Goal: Find specific fact: Find specific fact

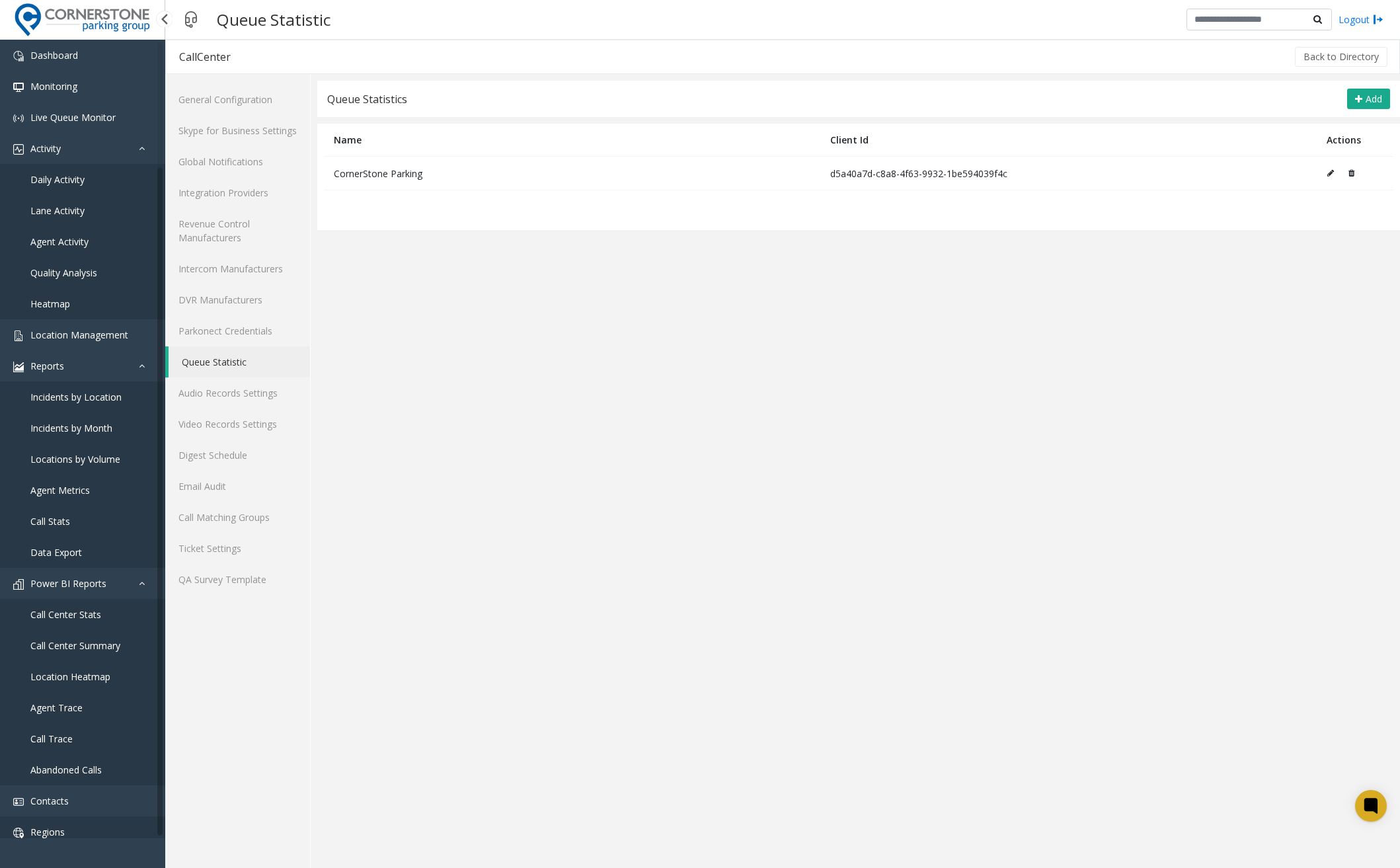
scroll to position [143, 0]
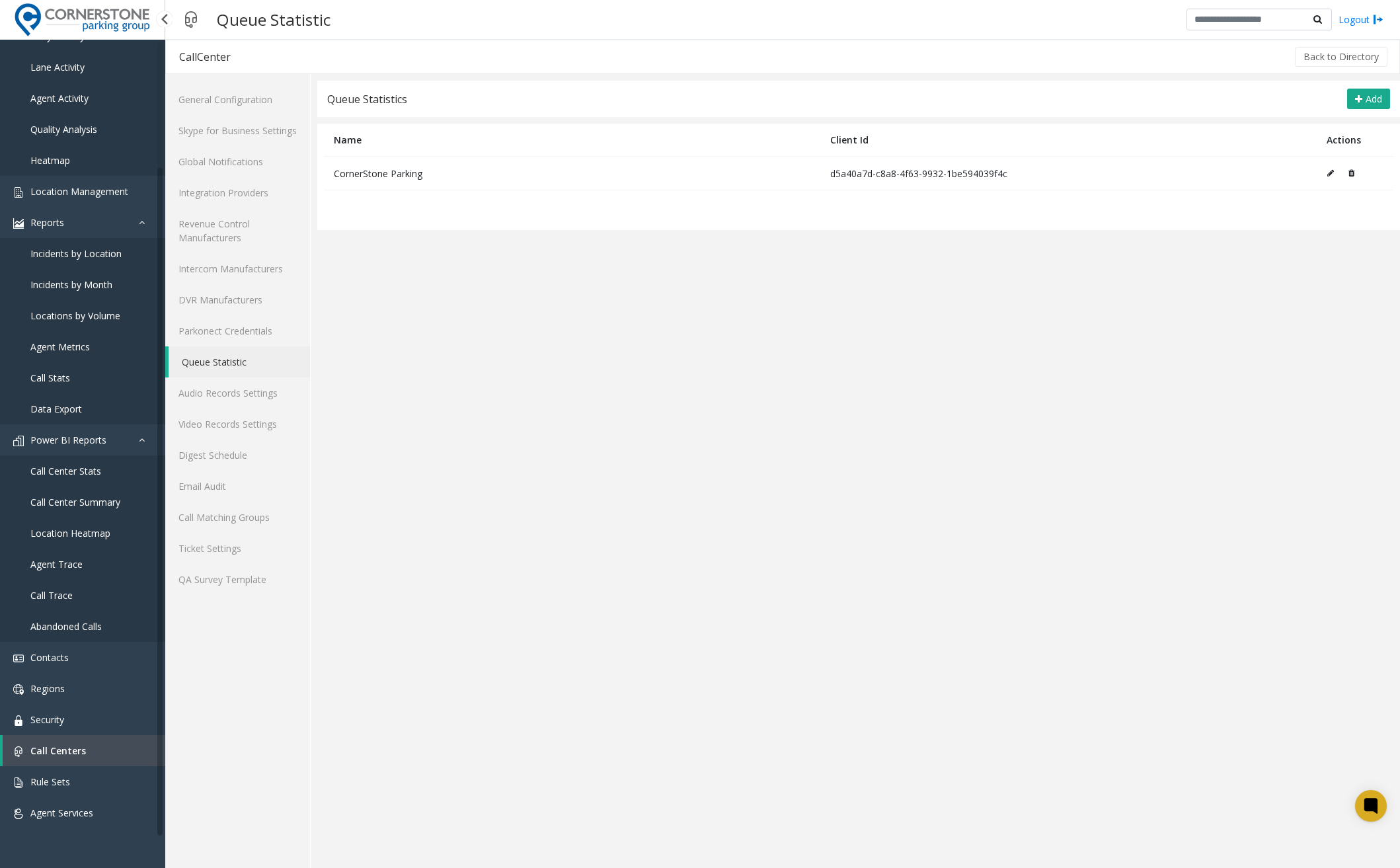
click at [71, 745] on span "Call Centers" at bounding box center [58, 750] width 56 height 12
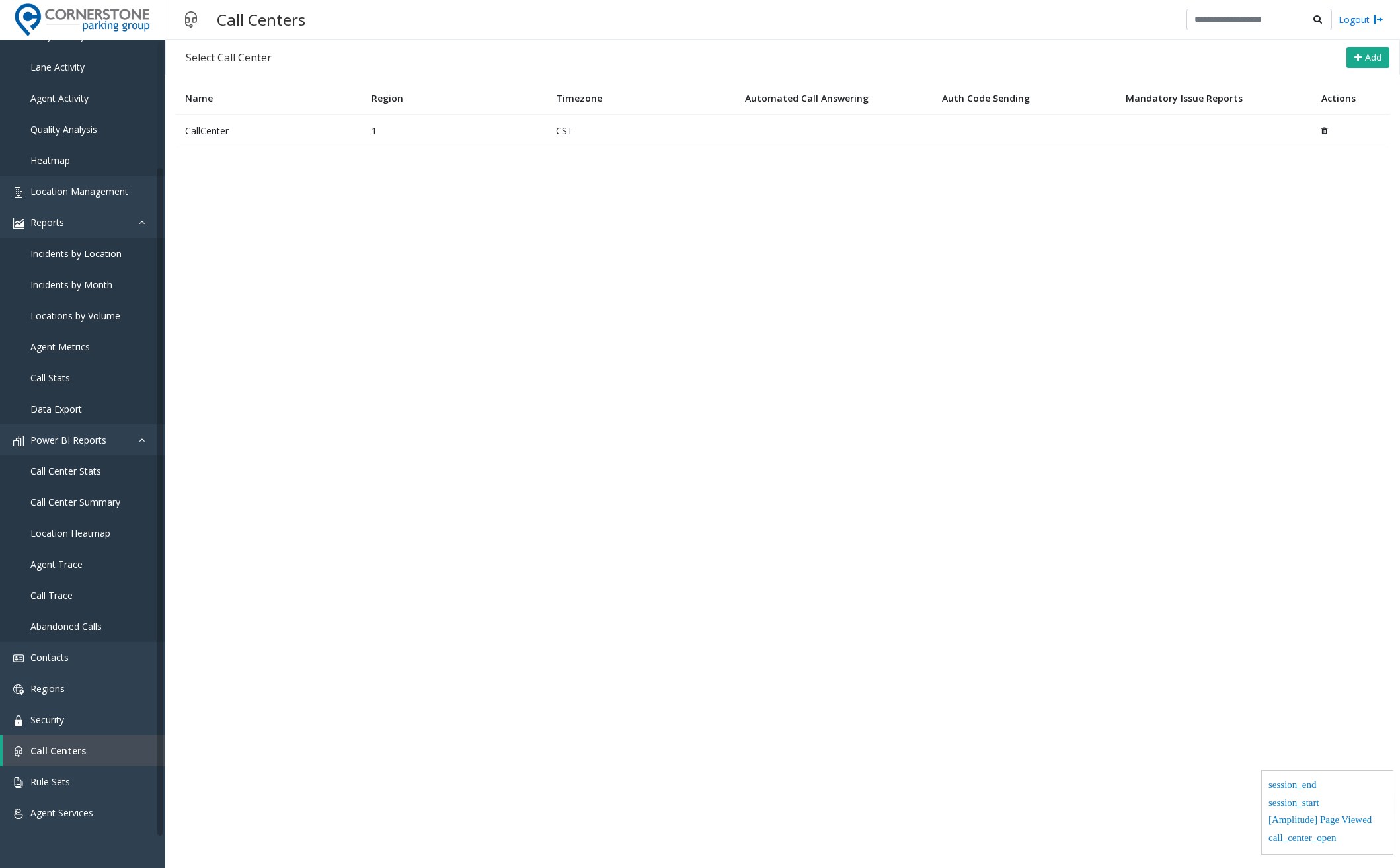
click at [296, 129] on td "CallCenter" at bounding box center [268, 130] width 187 height 33
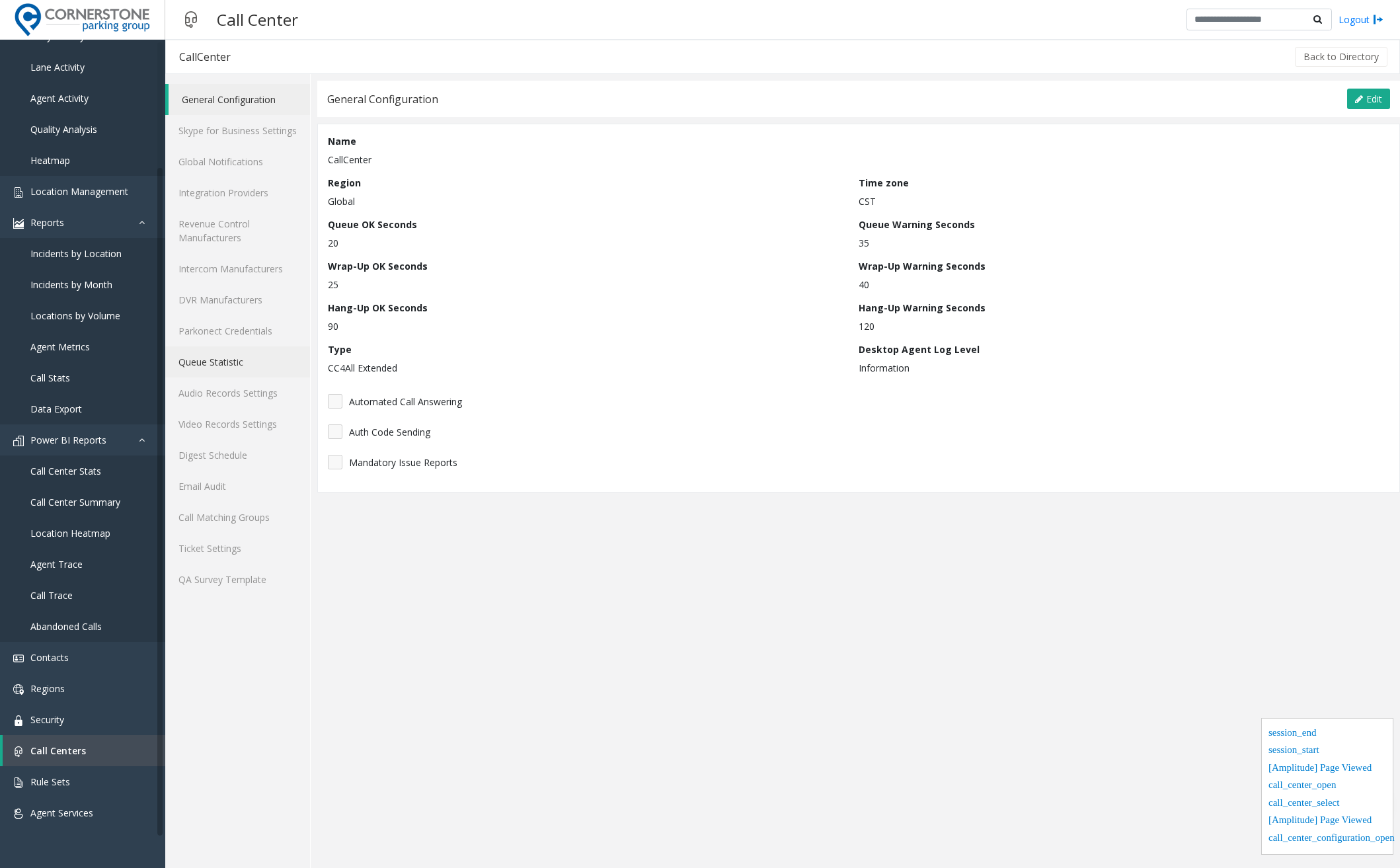
click at [242, 365] on link "Queue Statistic" at bounding box center [238, 362] width 145 height 31
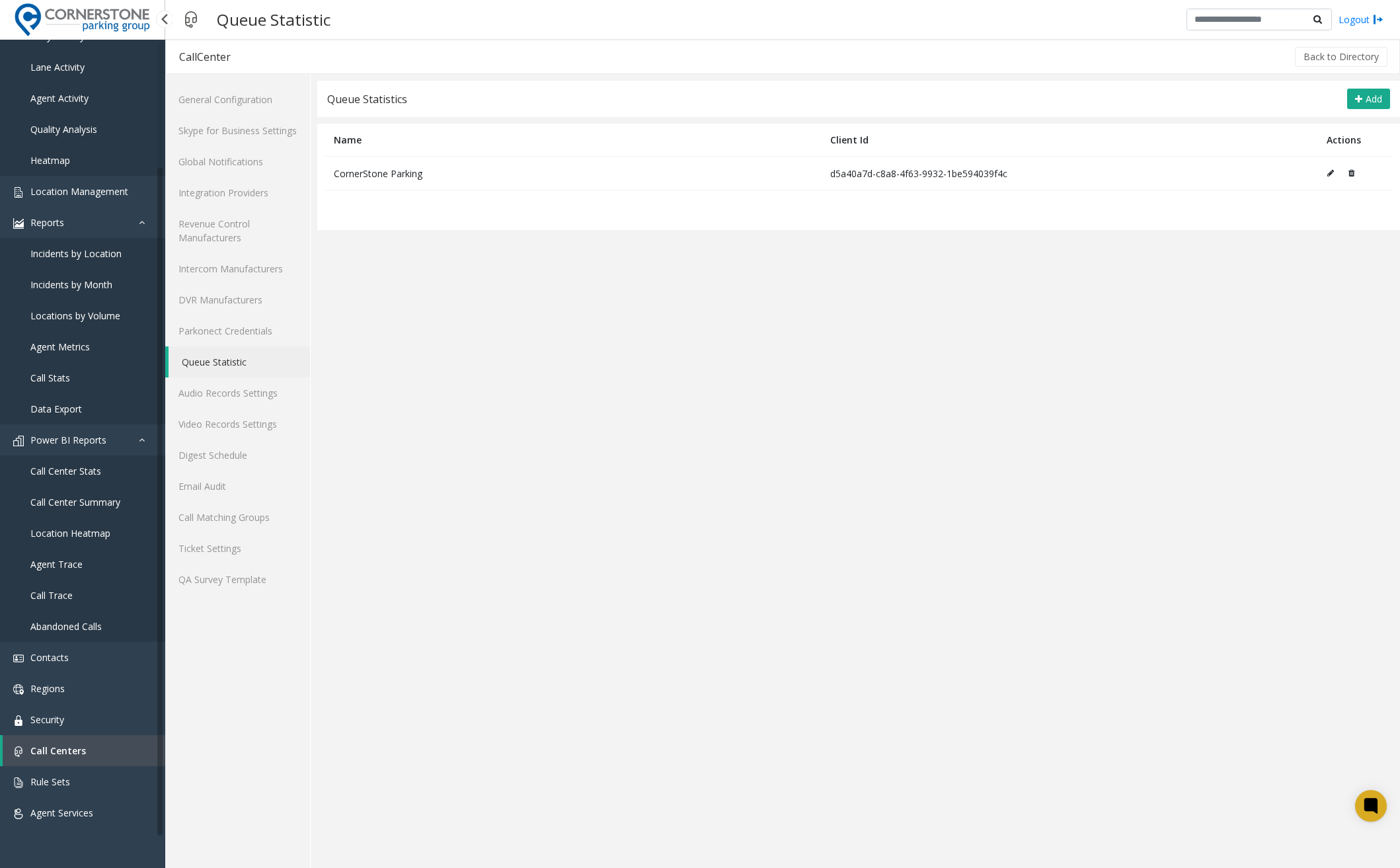
click at [72, 748] on span "Call Centers" at bounding box center [58, 750] width 56 height 12
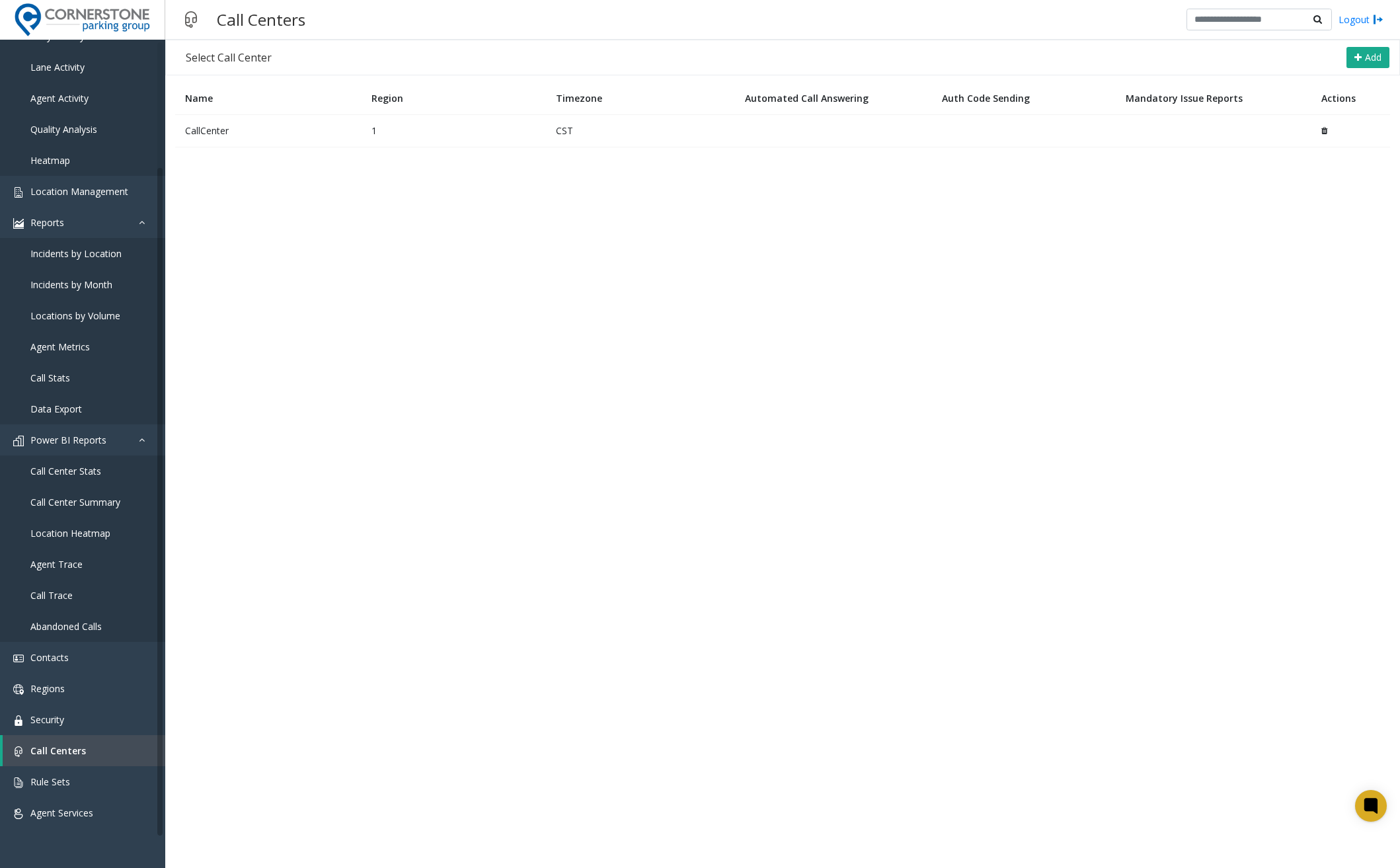
click at [251, 129] on td "CallCenter" at bounding box center [268, 130] width 187 height 33
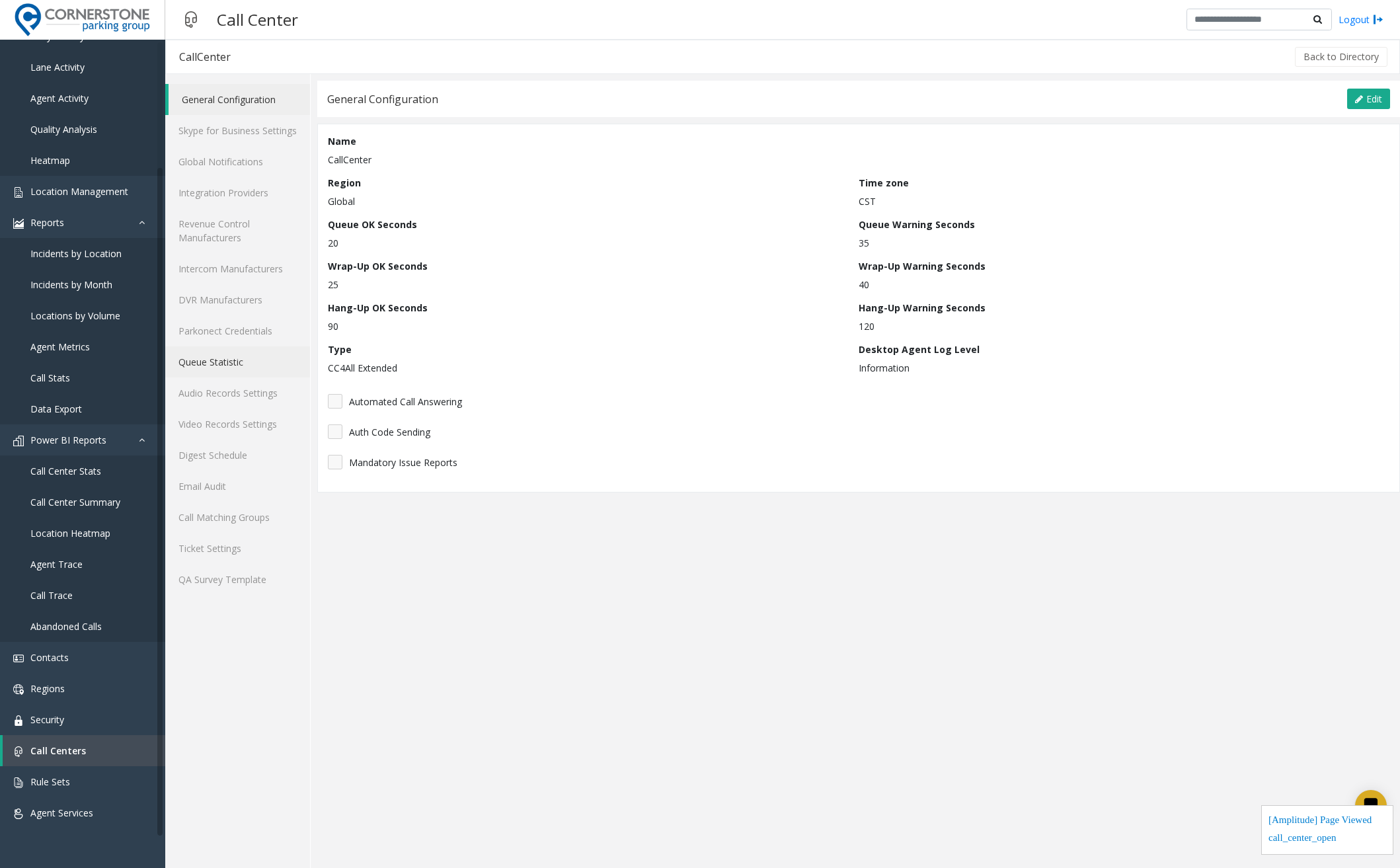
click at [246, 362] on link "Queue Statistic" at bounding box center [238, 362] width 145 height 31
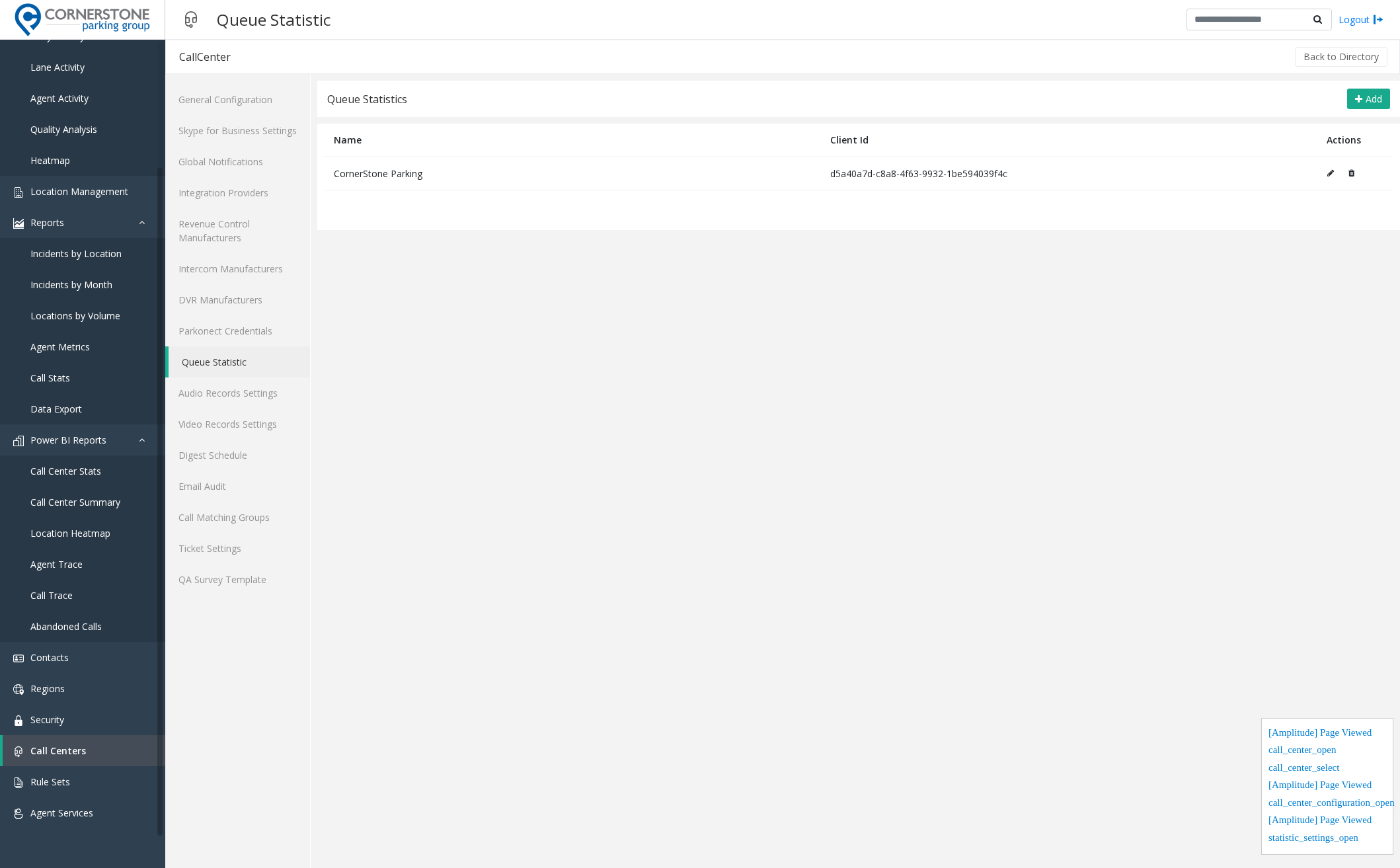
drag, startPoint x: 1090, startPoint y: 171, endPoint x: 321, endPoint y: 172, distance: 769.0
click at [321, 172] on table "Name Client Id Actions CornerStone Parking d5a40a7d-c8a8-4f63-9932-1be594039f4c" at bounding box center [859, 177] width 1083 height 107
copy tr "CornerStone Parking d5a40a7d-c8a8-4f63-9932-1be594039f4c"
click at [833, 659] on app-cc-statistic-settings "Queue Statistics Add Name Client Id Actions CornerStone Parking d5a40a7d-c8a8-4…" at bounding box center [859, 474] width 1083 height 787
